Goal: Transaction & Acquisition: Purchase product/service

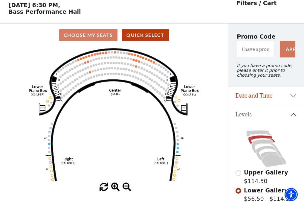
scroll to position [28, 0]
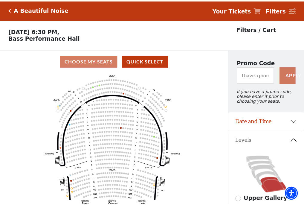
scroll to position [19, 0]
